Goal: Check status: Check status

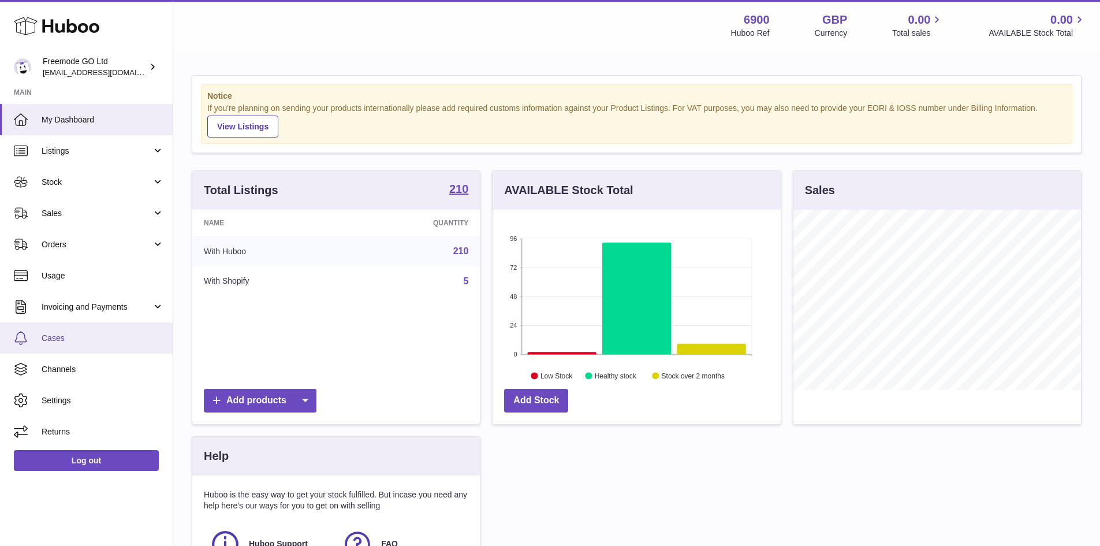
scroll to position [180, 288]
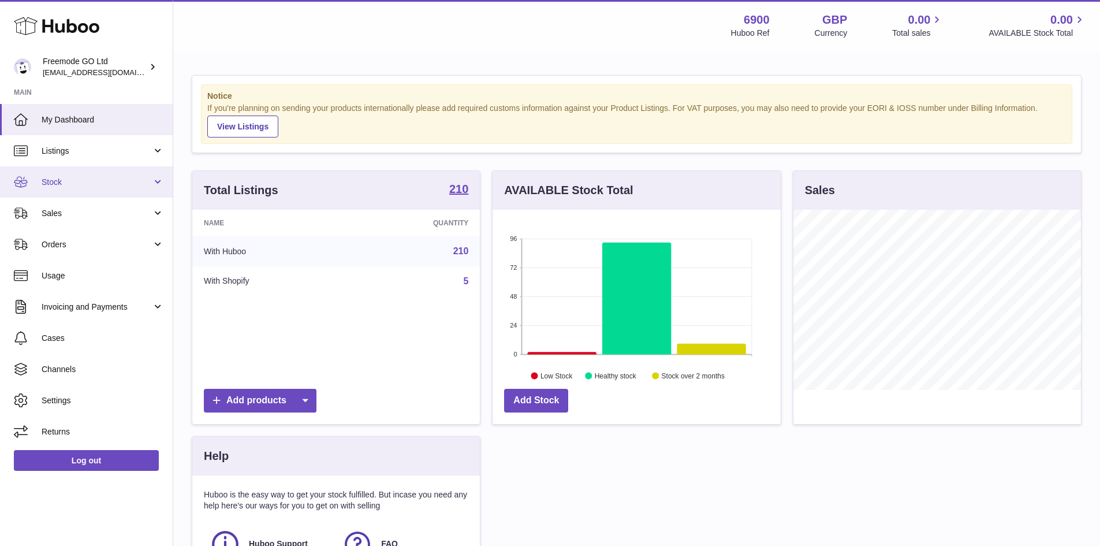
click at [57, 185] on span "Stock" at bounding box center [97, 182] width 110 height 11
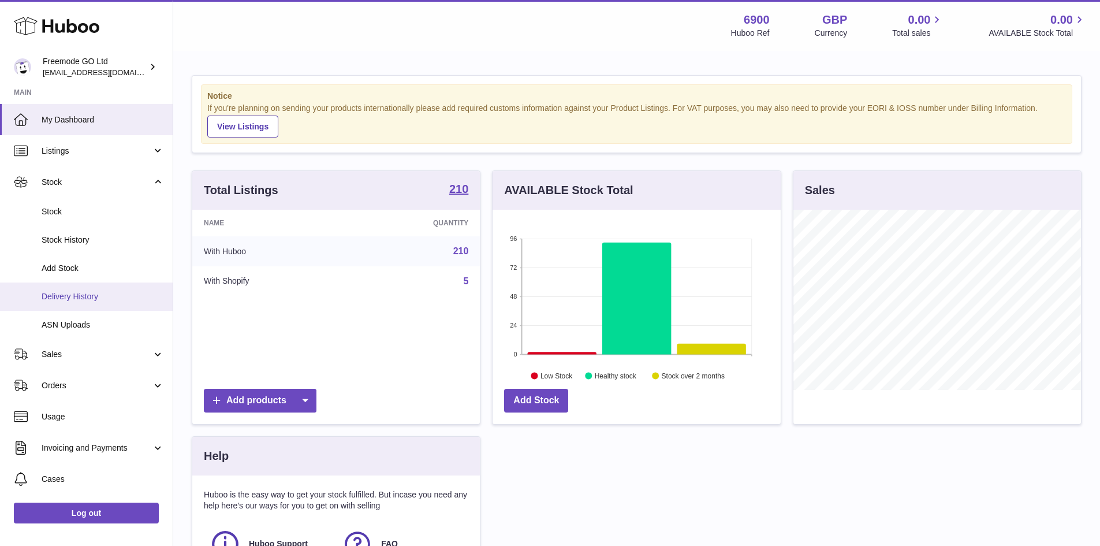
click at [65, 300] on span "Delivery History" at bounding box center [103, 296] width 122 height 11
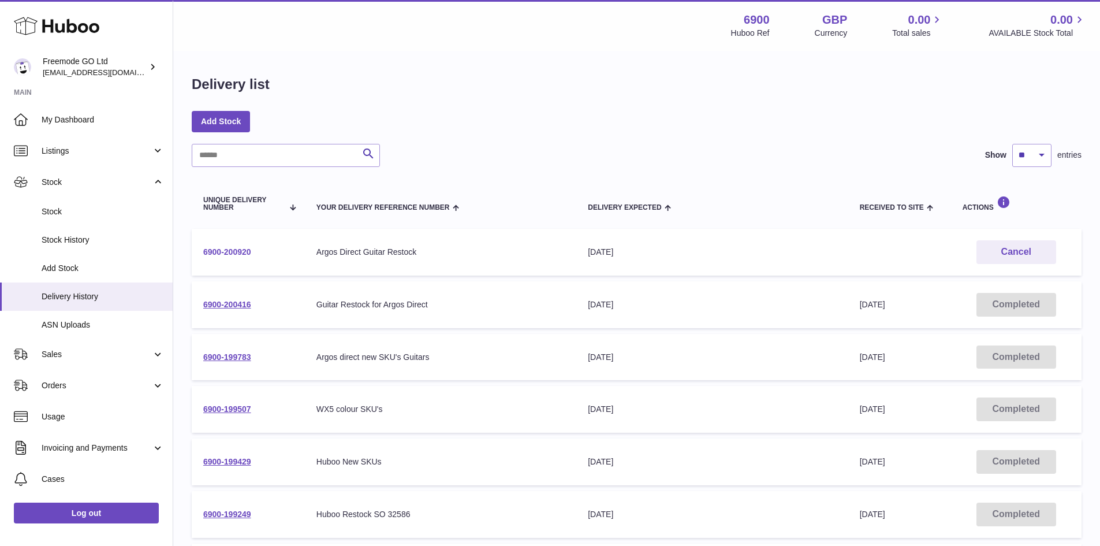
click at [230, 251] on link "6900-200920" at bounding box center [227, 251] width 48 height 9
click at [230, 303] on link "6900-200416" at bounding box center [227, 304] width 48 height 9
click at [243, 252] on link "6900-200920" at bounding box center [227, 251] width 48 height 9
click at [1028, 304] on td "Completed" at bounding box center [1016, 304] width 131 height 47
click at [1009, 307] on td "Completed" at bounding box center [1016, 304] width 131 height 47
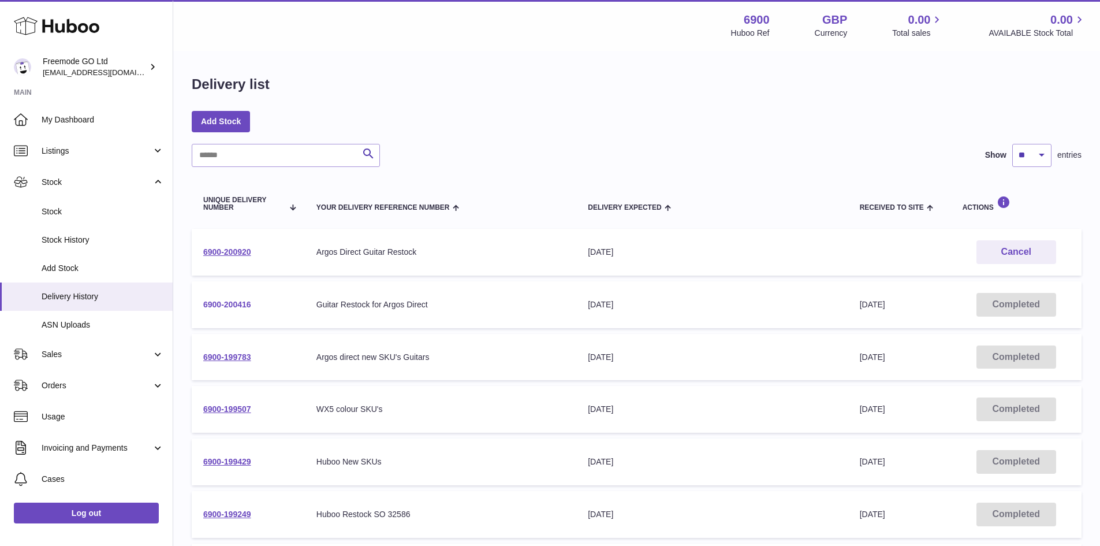
click at [229, 308] on link "6900-200416" at bounding box center [227, 304] width 48 height 9
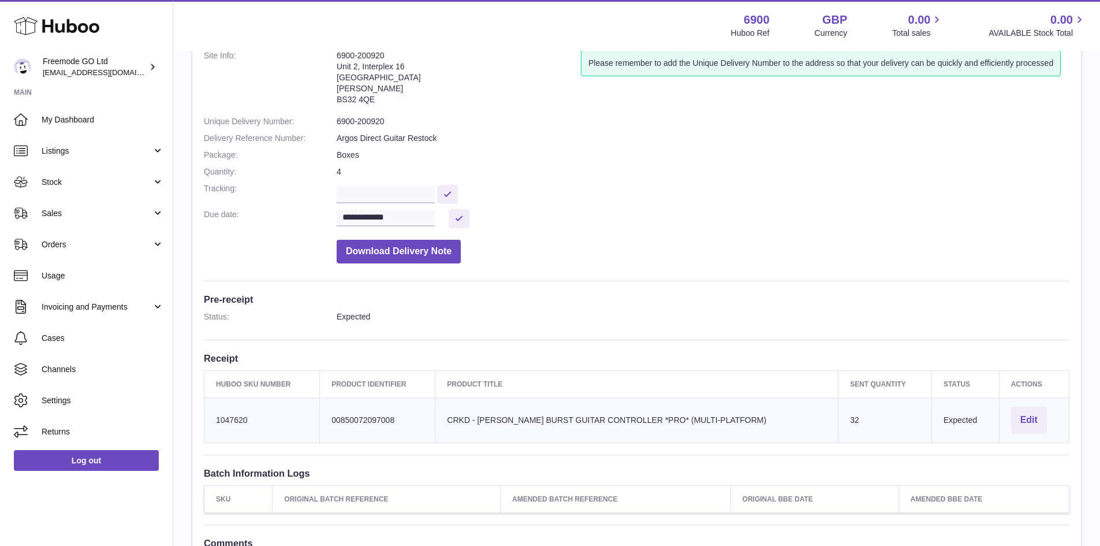
scroll to position [58, 0]
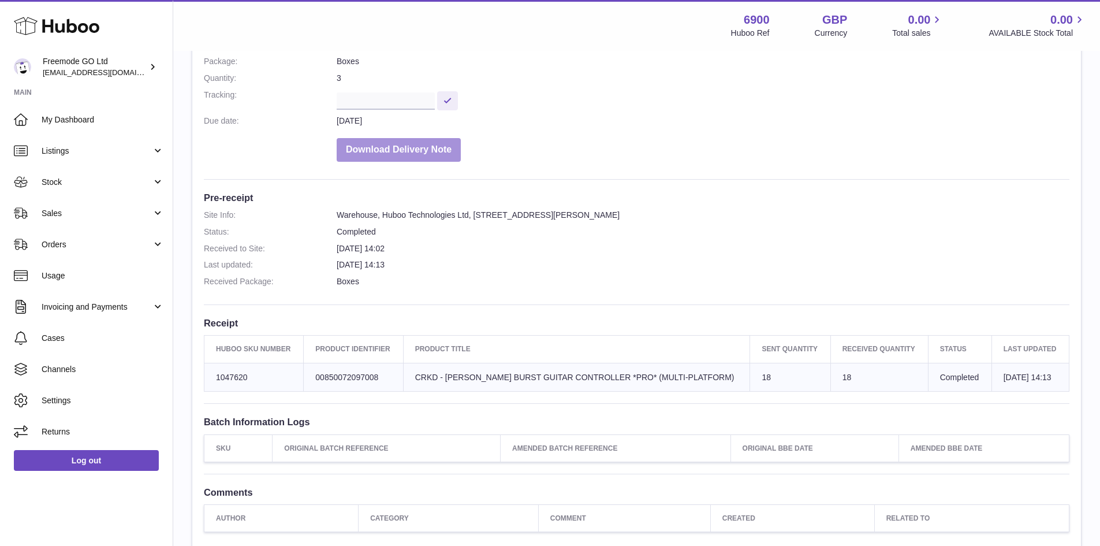
scroll to position [173, 0]
drag, startPoint x: 240, startPoint y: 406, endPoint x: 256, endPoint y: 409, distance: 16.5
click at [256, 390] on td "Huboo SKU Number 1047620" at bounding box center [253, 375] width 99 height 29
click at [273, 390] on td "Huboo SKU Number 1047620" at bounding box center [253, 375] width 99 height 29
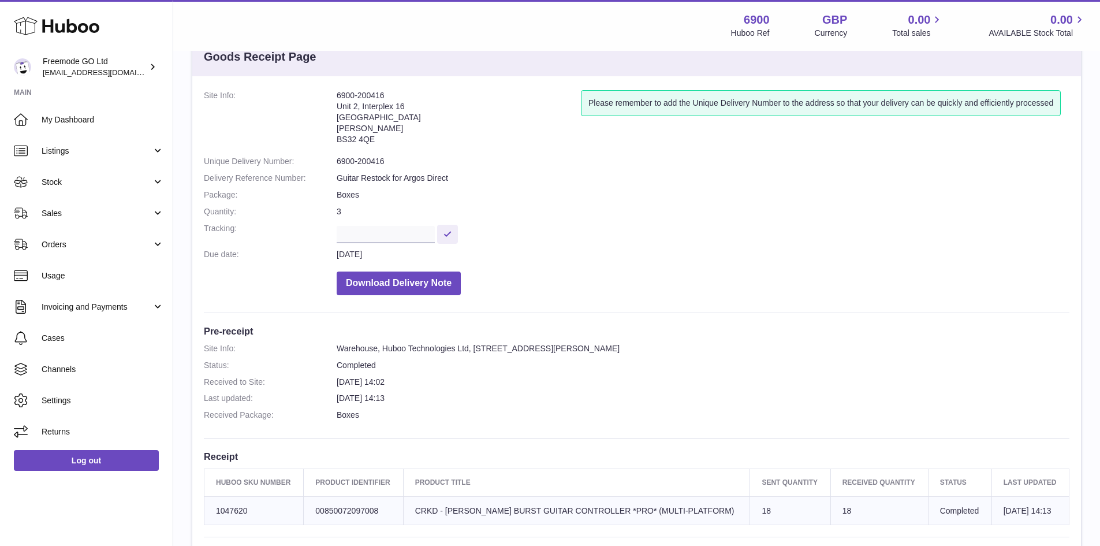
scroll to position [58, 0]
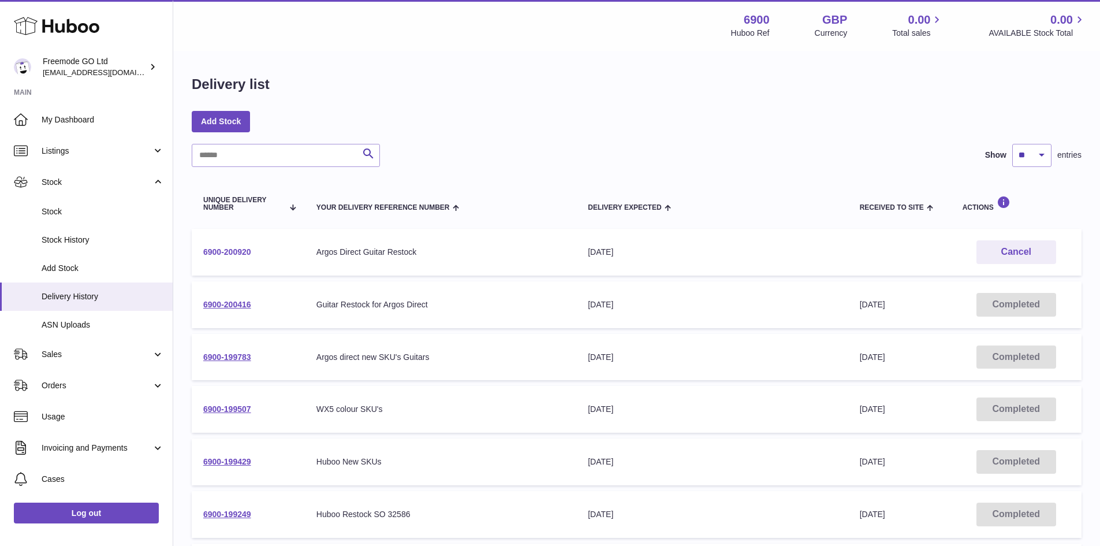
click at [248, 250] on link "6900-200920" at bounding box center [227, 251] width 48 height 9
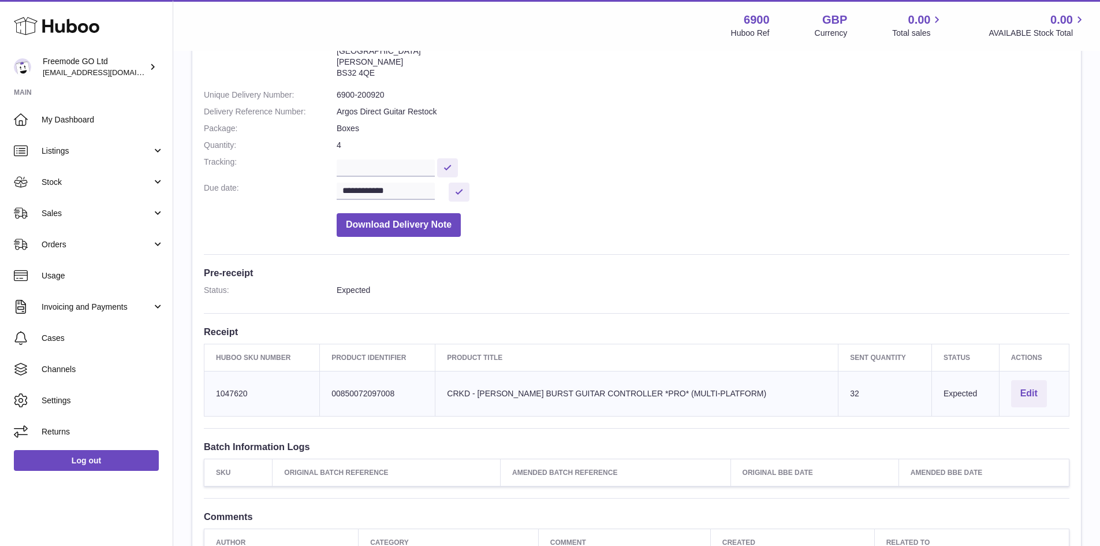
scroll to position [116, 0]
